Goal: Task Accomplishment & Management: Complete application form

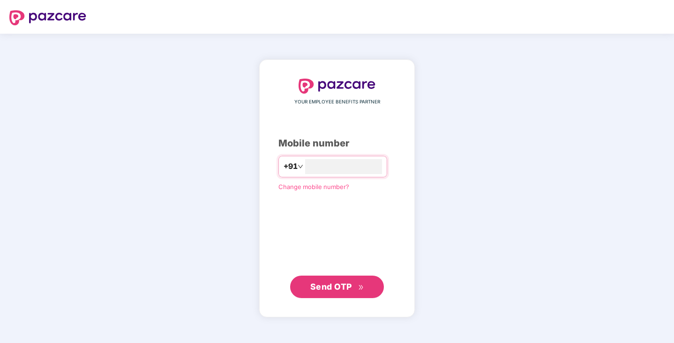
type input "**********"
click at [339, 282] on span "Send OTP" at bounding box center [337, 287] width 54 height 13
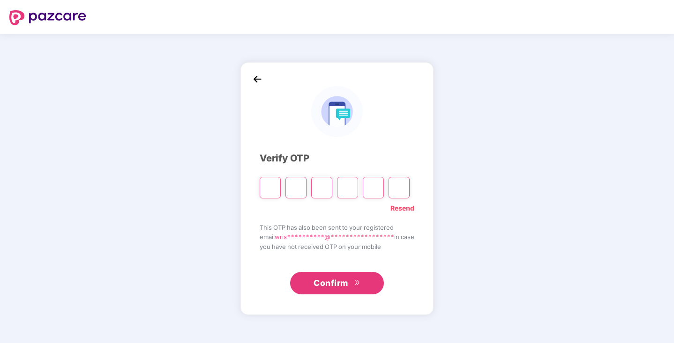
type input "*"
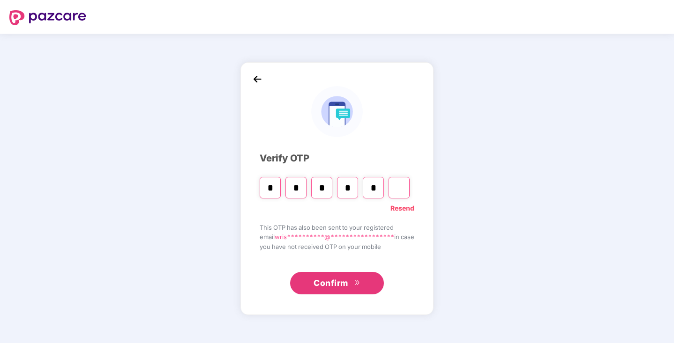
type input "*"
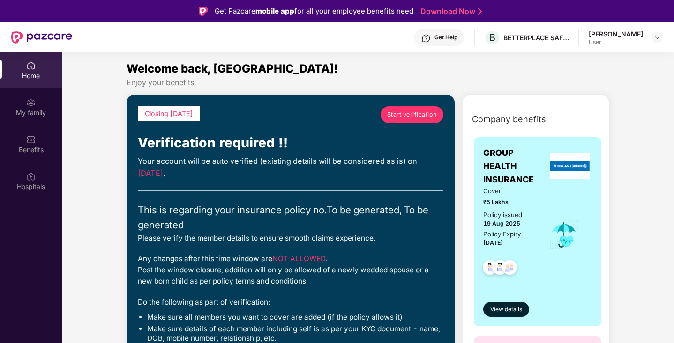
click at [414, 112] on span "Start verification" at bounding box center [412, 114] width 50 height 9
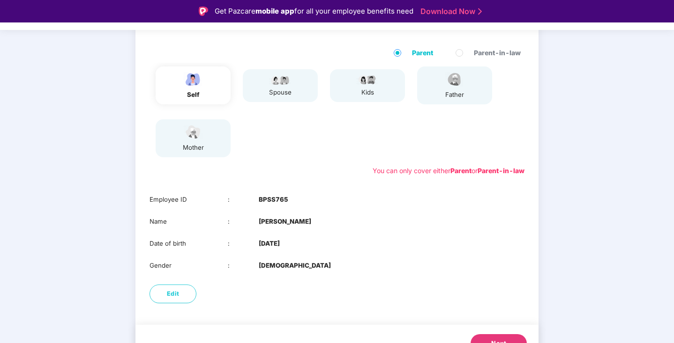
scroll to position [106, 0]
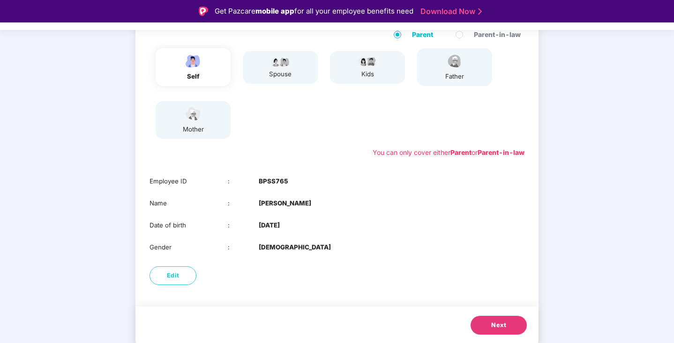
click at [490, 324] on button "Next" at bounding box center [498, 325] width 56 height 19
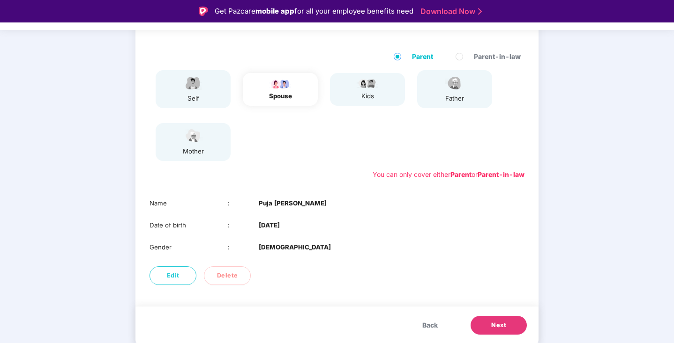
scroll to position [84, 0]
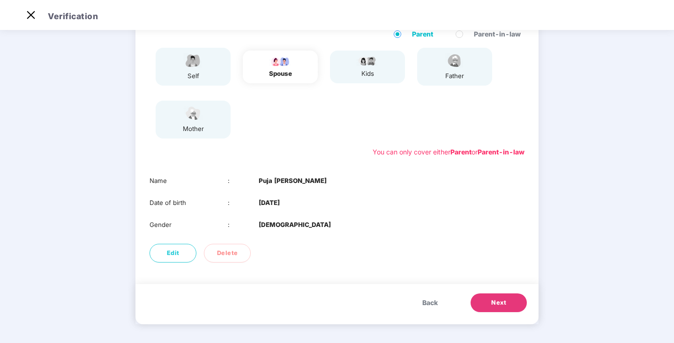
click at [491, 306] on span "Next" at bounding box center [498, 302] width 15 height 9
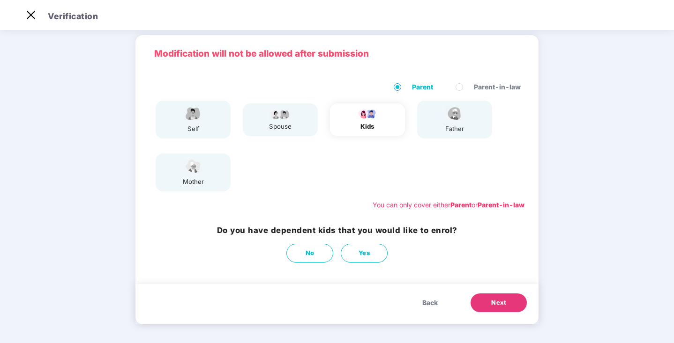
scroll to position [31, 0]
click at [494, 305] on span "Next" at bounding box center [498, 302] width 15 height 9
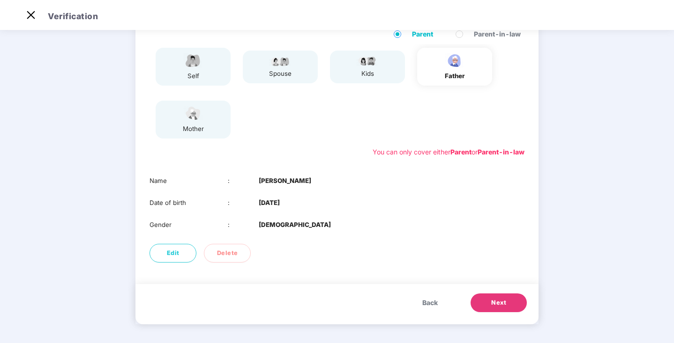
click at [494, 305] on span "Next" at bounding box center [498, 302] width 15 height 9
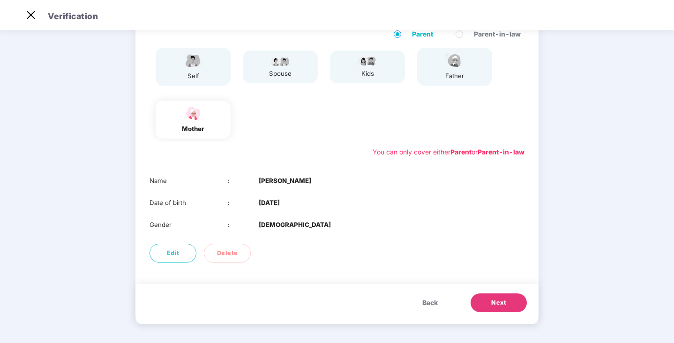
click at [494, 305] on span "Next" at bounding box center [498, 302] width 15 height 9
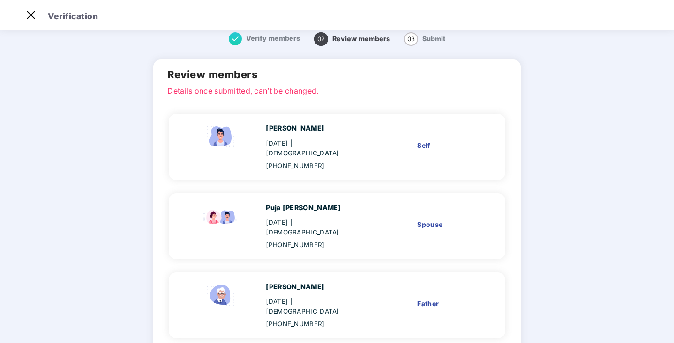
scroll to position [0, 0]
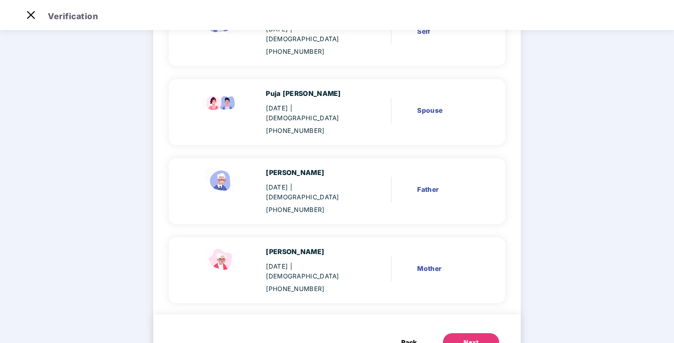
click at [410, 338] on span "Back" at bounding box center [408, 343] width 15 height 10
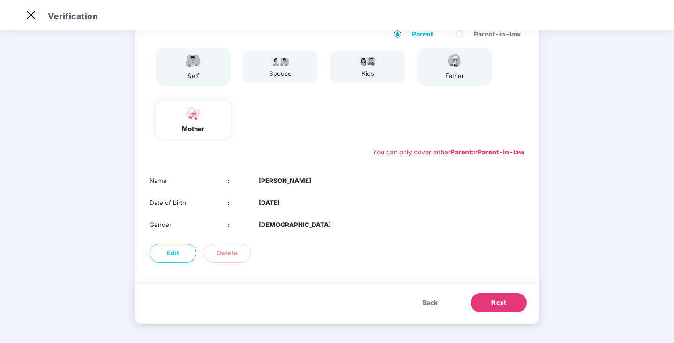
scroll to position [84, 0]
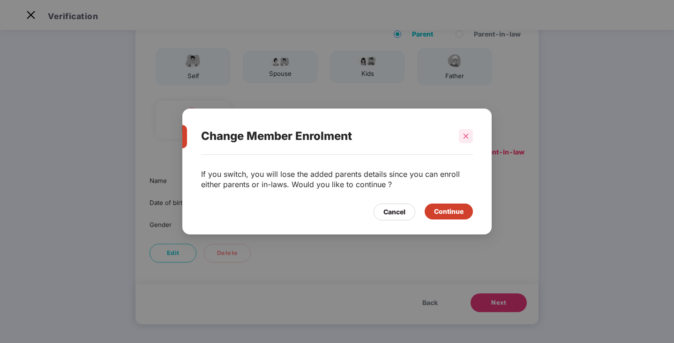
click at [471, 133] on div at bounding box center [466, 136] width 14 height 14
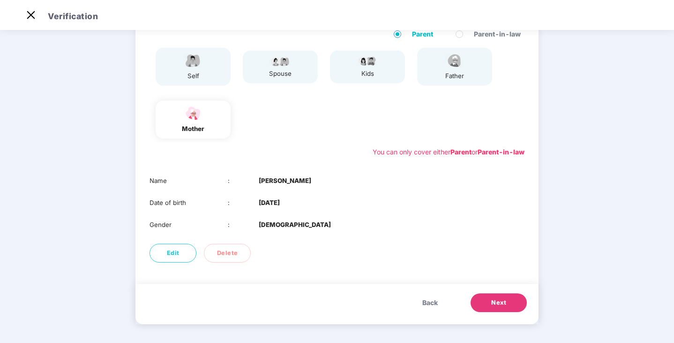
click at [503, 305] on span "Next" at bounding box center [498, 302] width 15 height 9
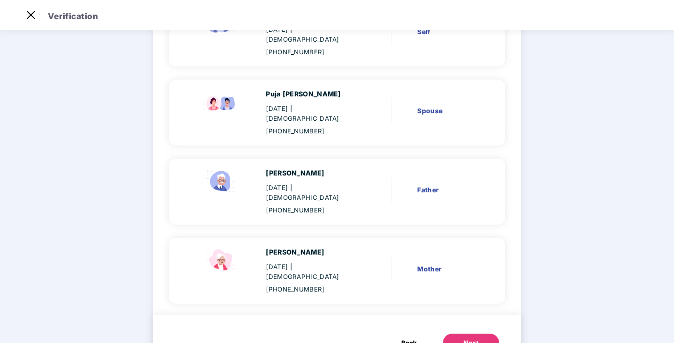
scroll to position [124, 0]
click at [475, 334] on button "Next" at bounding box center [471, 343] width 56 height 19
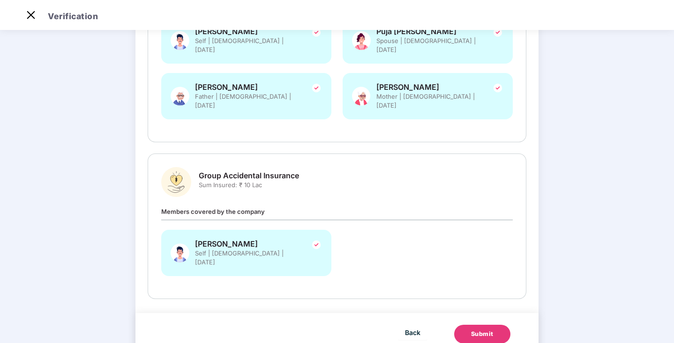
scroll to position [202, 0]
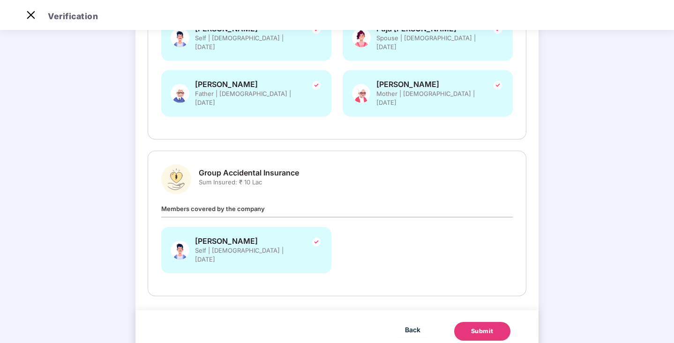
click at [486, 327] on div "Submit" at bounding box center [482, 331] width 22 height 9
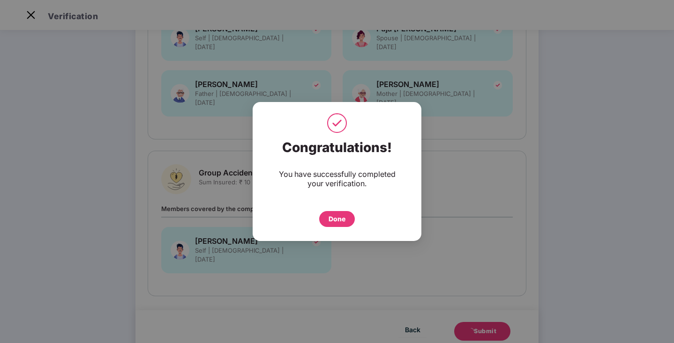
click at [339, 222] on div "Done" at bounding box center [336, 219] width 17 height 10
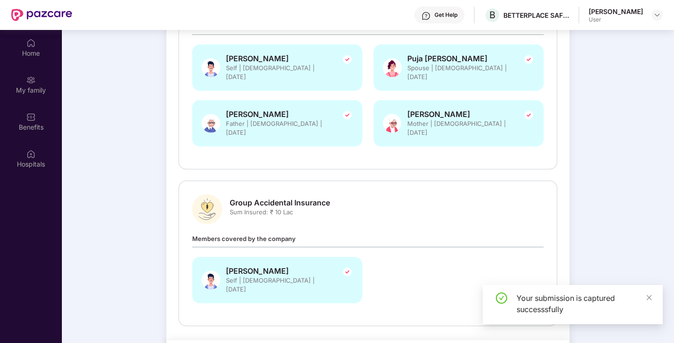
scroll to position [52, 0]
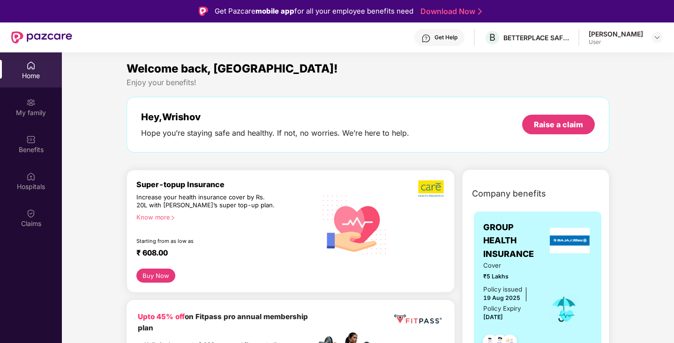
click at [158, 275] on button "Buy Now" at bounding box center [155, 276] width 39 height 14
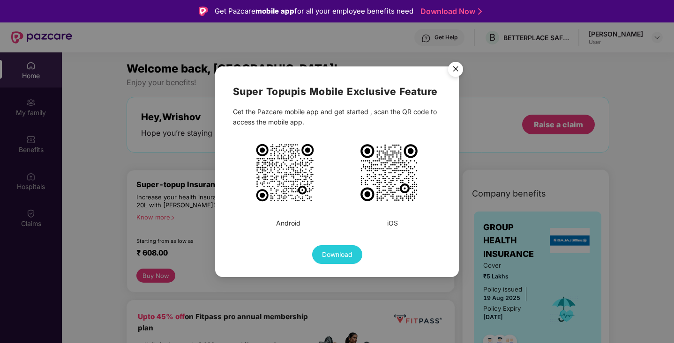
click at [453, 74] on img "Close" at bounding box center [455, 71] width 26 height 26
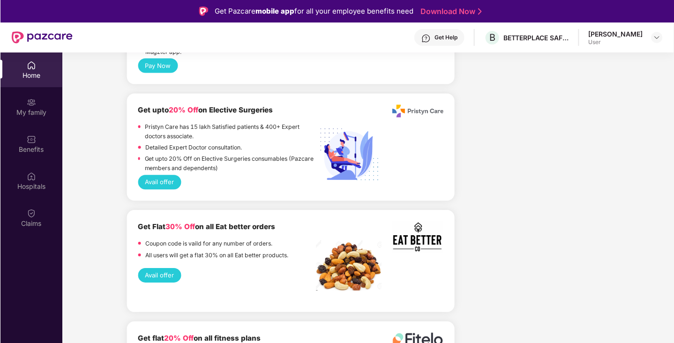
scroll to position [1536, 0]
